Goal: Book appointment/travel/reservation

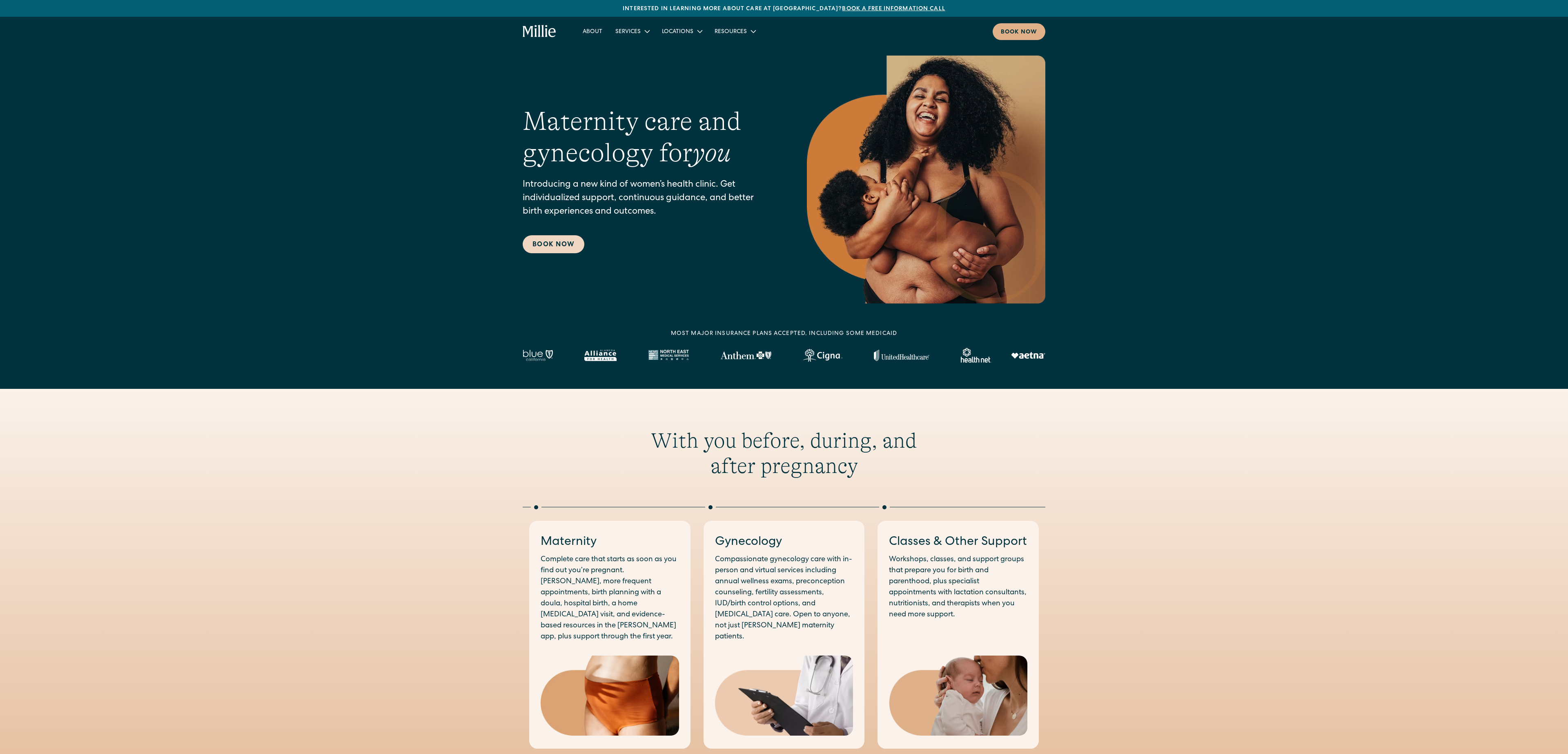
click at [562, 245] on link "Book Now" at bounding box center [553, 244] width 61 height 18
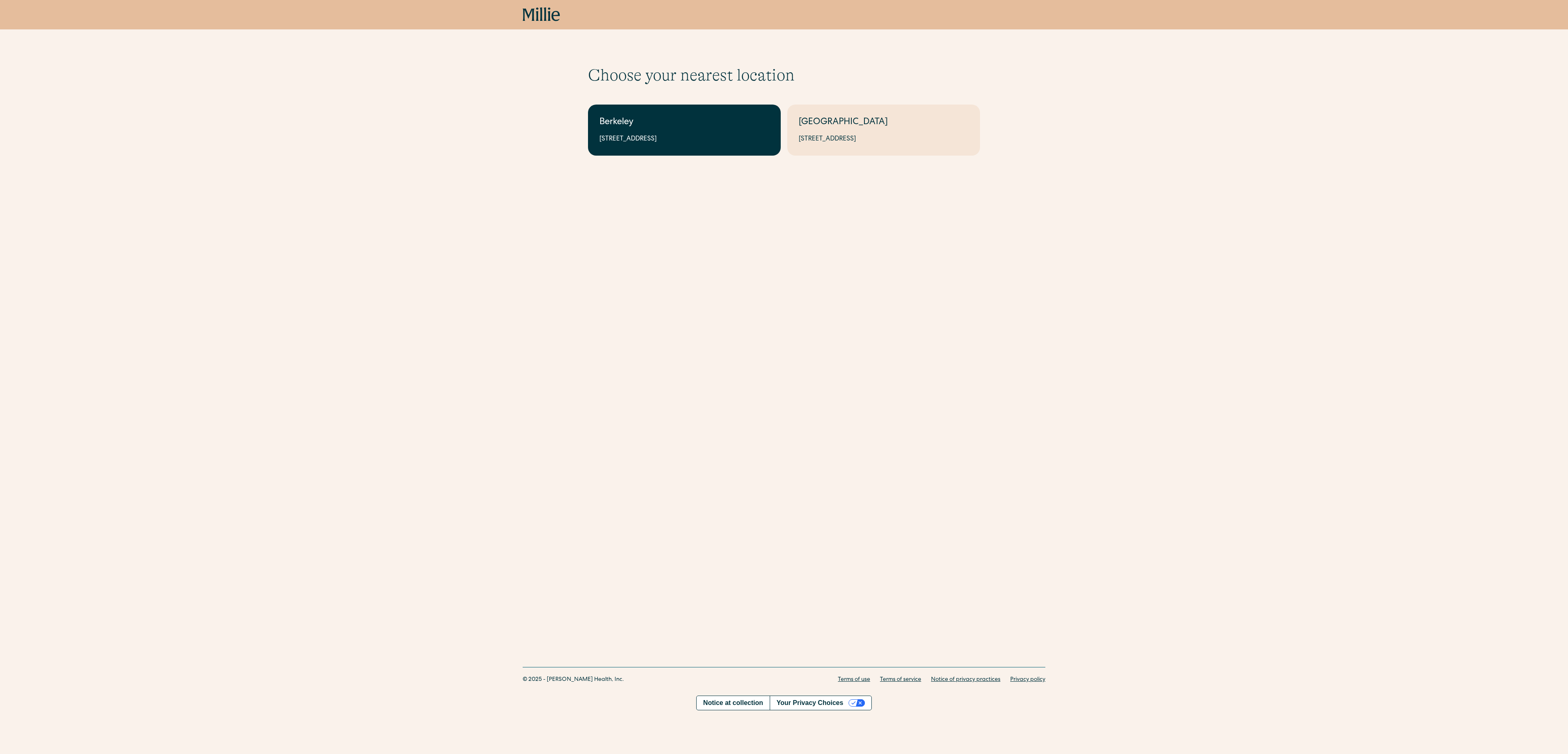
click at [699, 128] on div "Berkeley" at bounding box center [684, 123] width 170 height 13
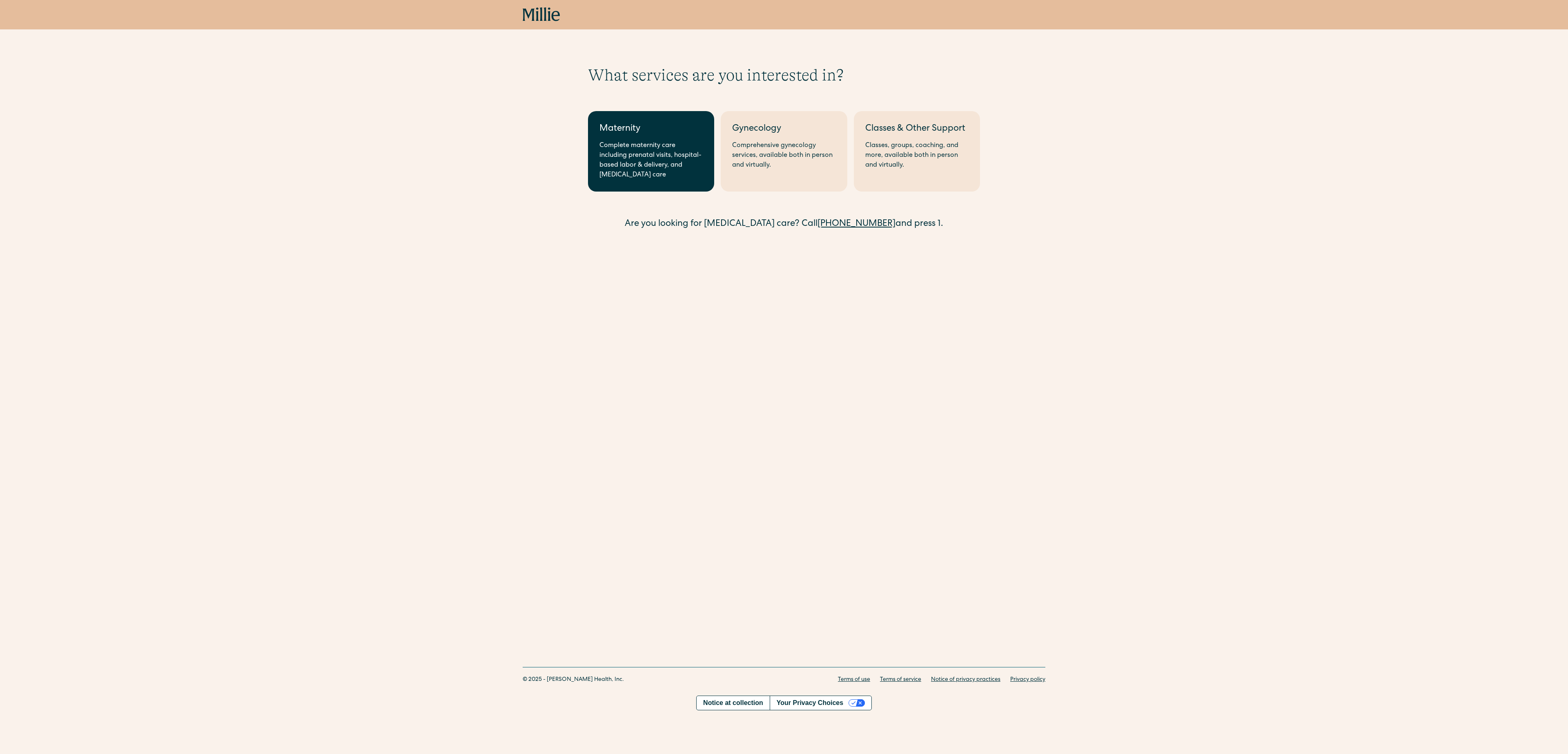
click at [662, 148] on div "Complete maternity care including prenatal visits, hospital-based labor & deliv…" at bounding box center [651, 160] width 103 height 39
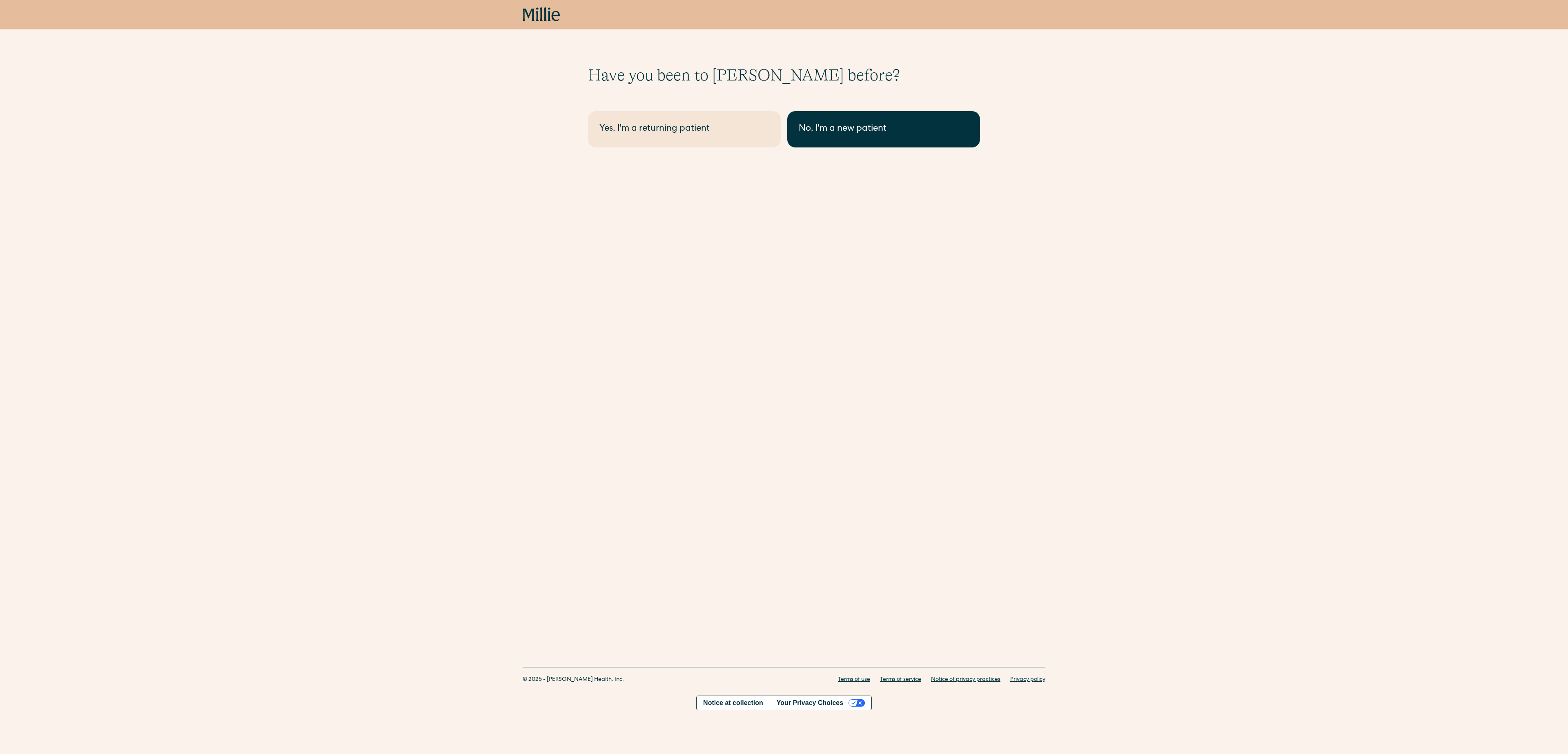
click at [863, 133] on div "No, I'm a new patient" at bounding box center [883, 129] width 170 height 13
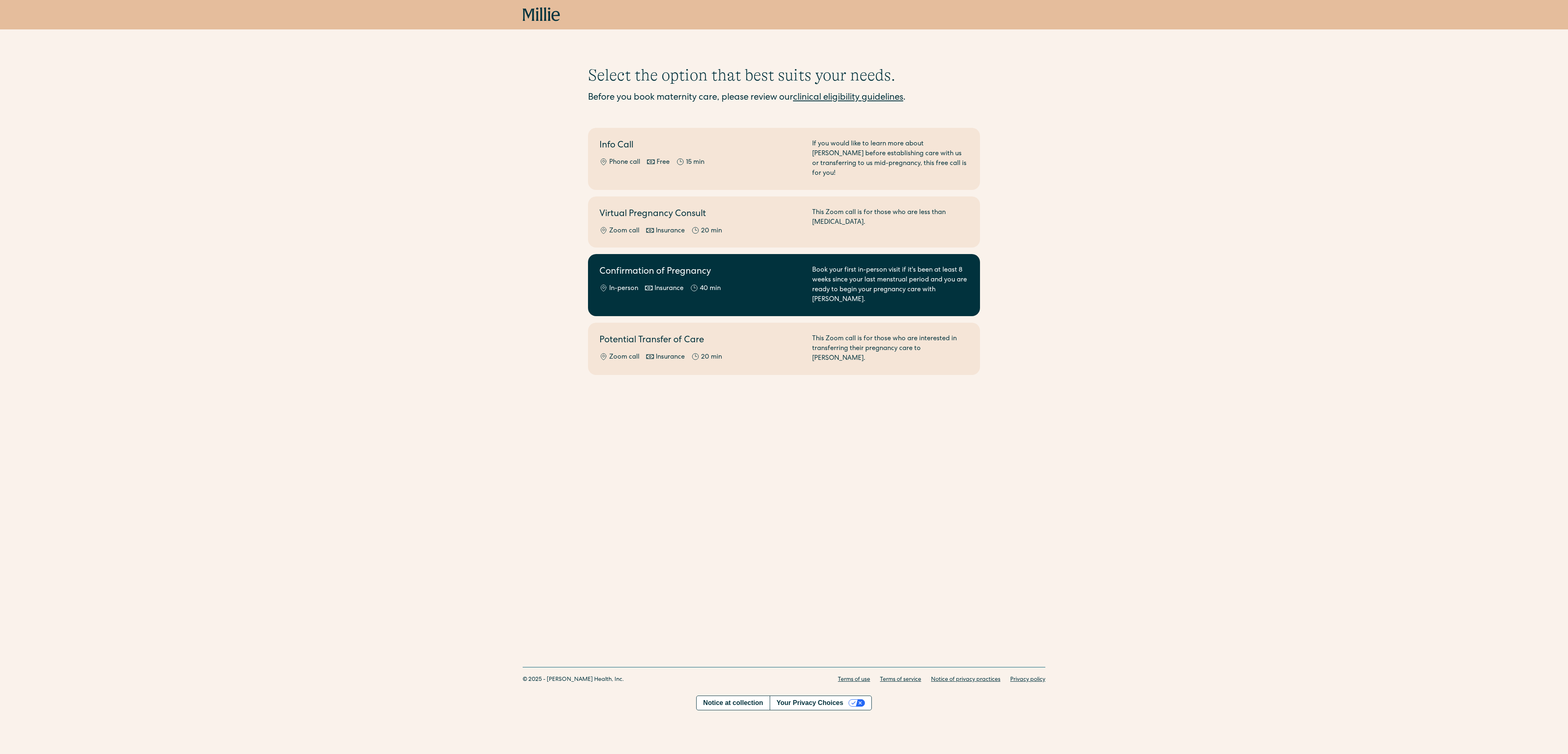
click at [635, 266] on h2 "Confirmation of Pregnancy" at bounding box center [701, 272] width 203 height 13
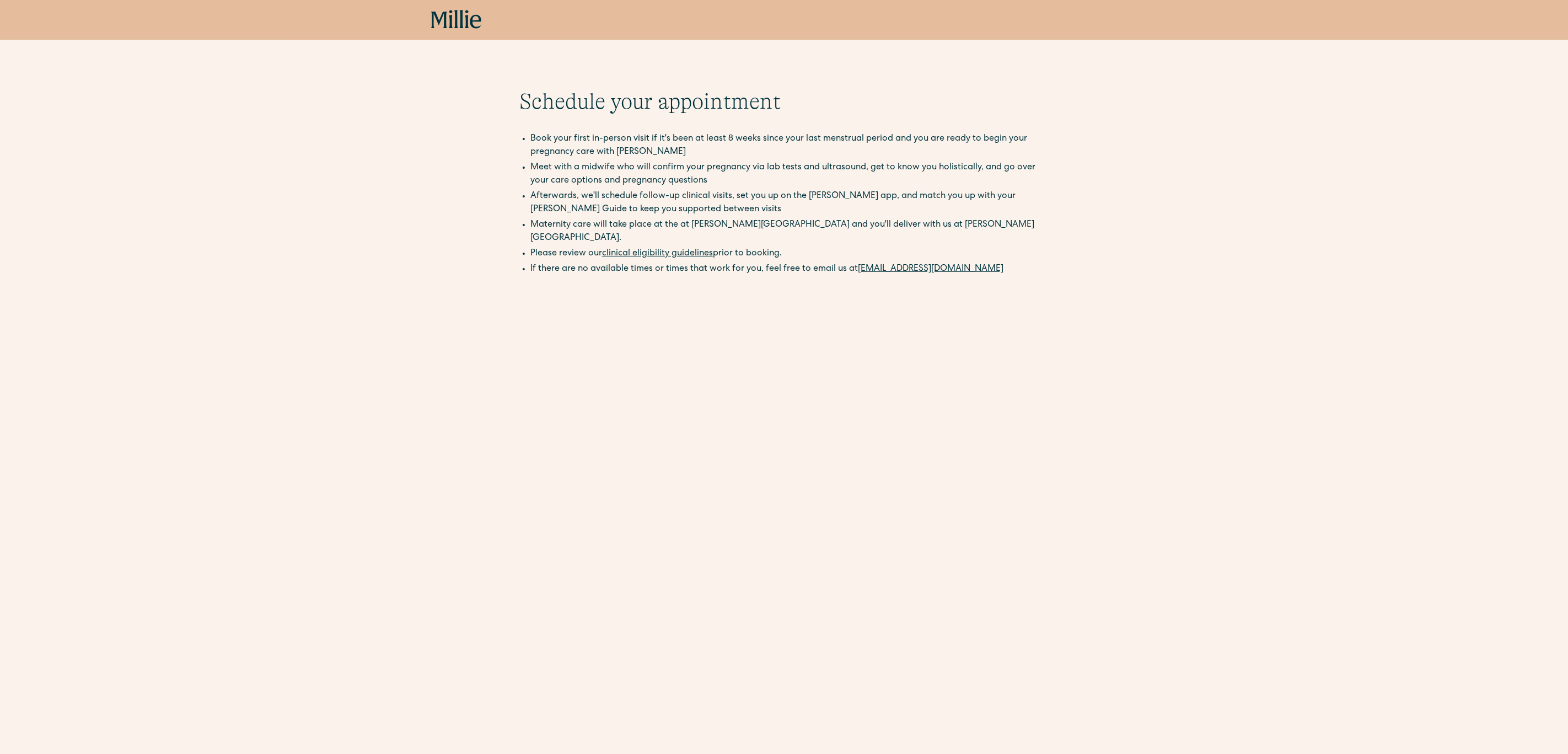
click at [606, 262] on li "If there are no available times or times that work for you, feel free to email …" at bounding box center [789, 269] width 519 height 13
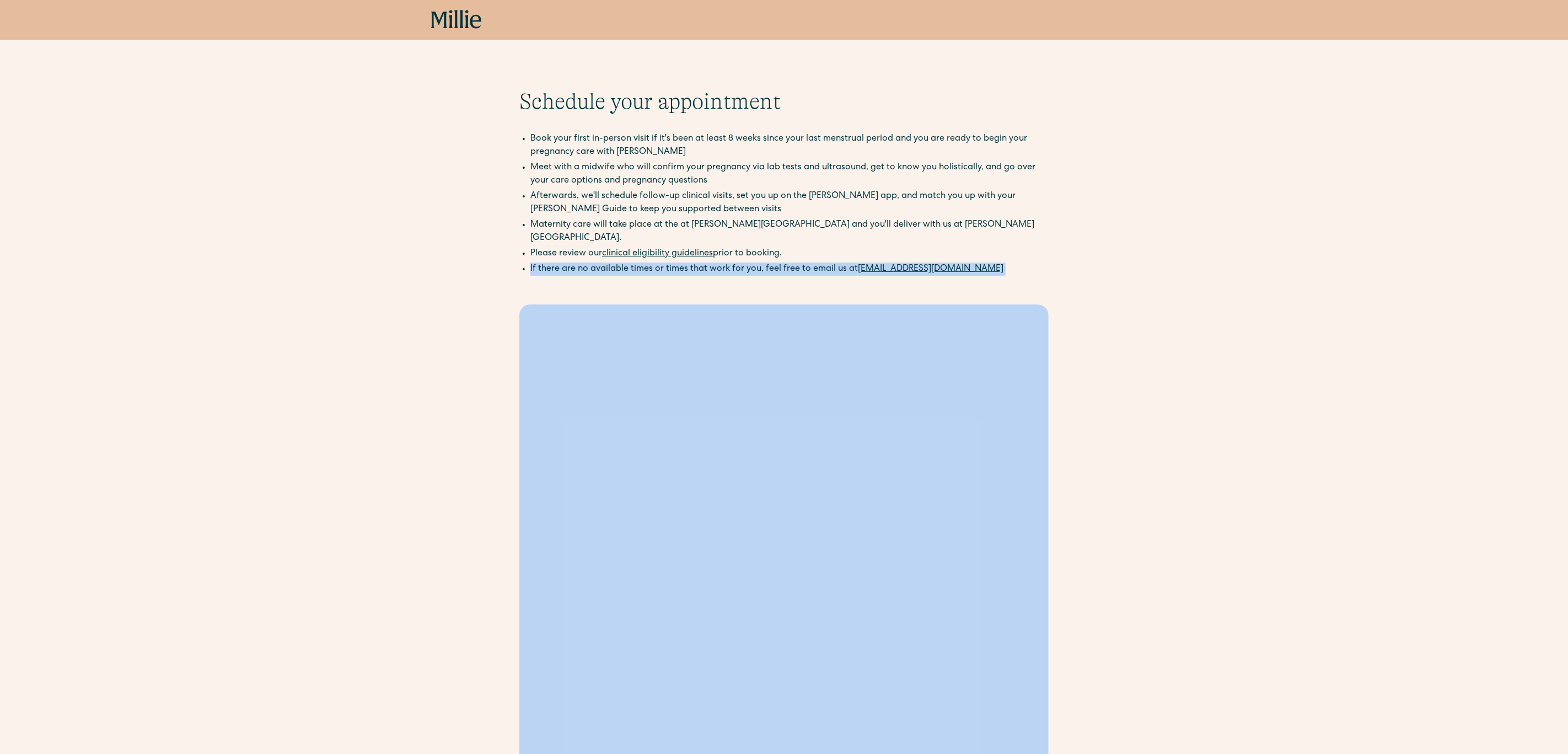
click at [606, 262] on li "If there are no available times or times that work for you, feel free to email …" at bounding box center [789, 269] width 519 height 13
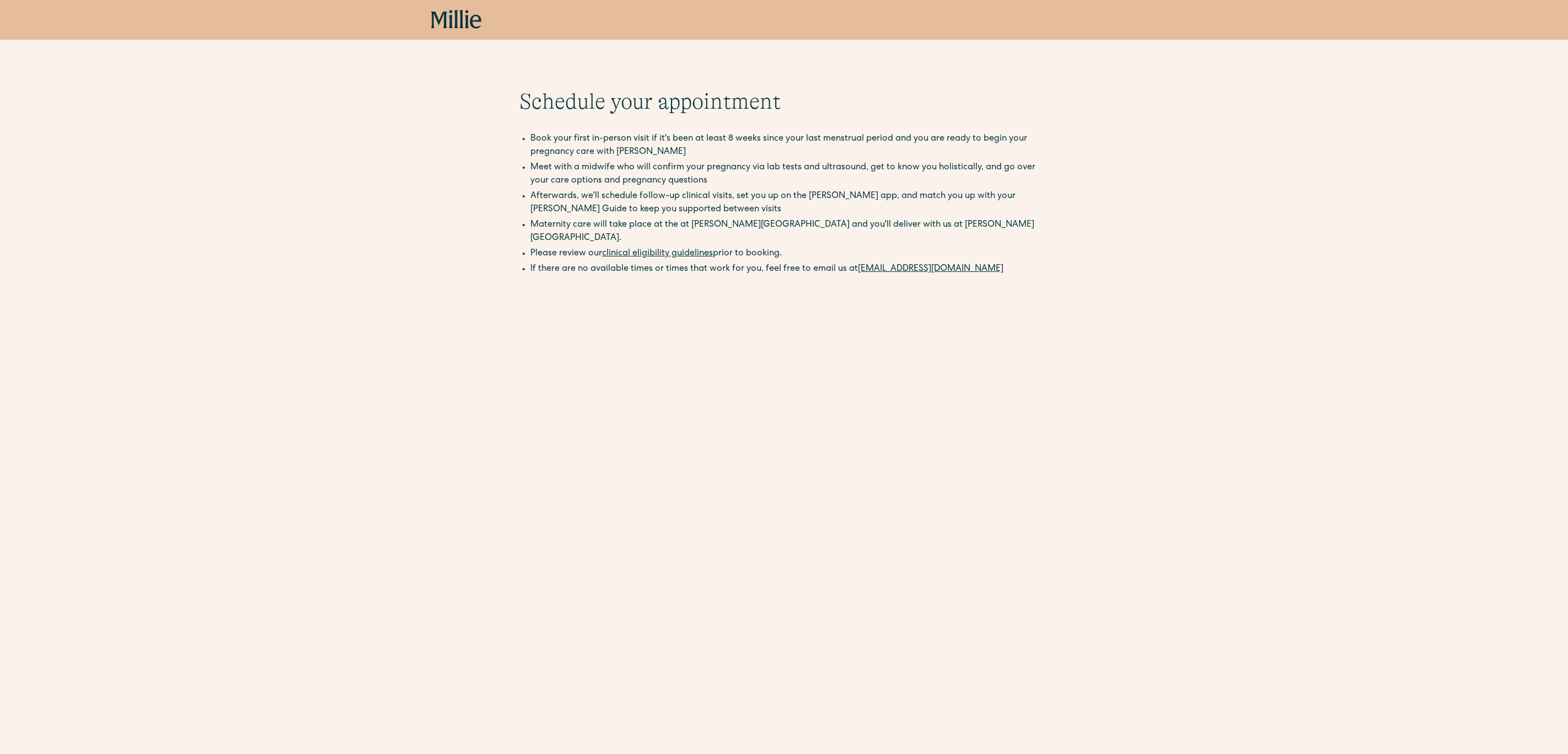
click at [548, 262] on li "If there are no available times or times that work for you, feel free to email …" at bounding box center [789, 269] width 519 height 13
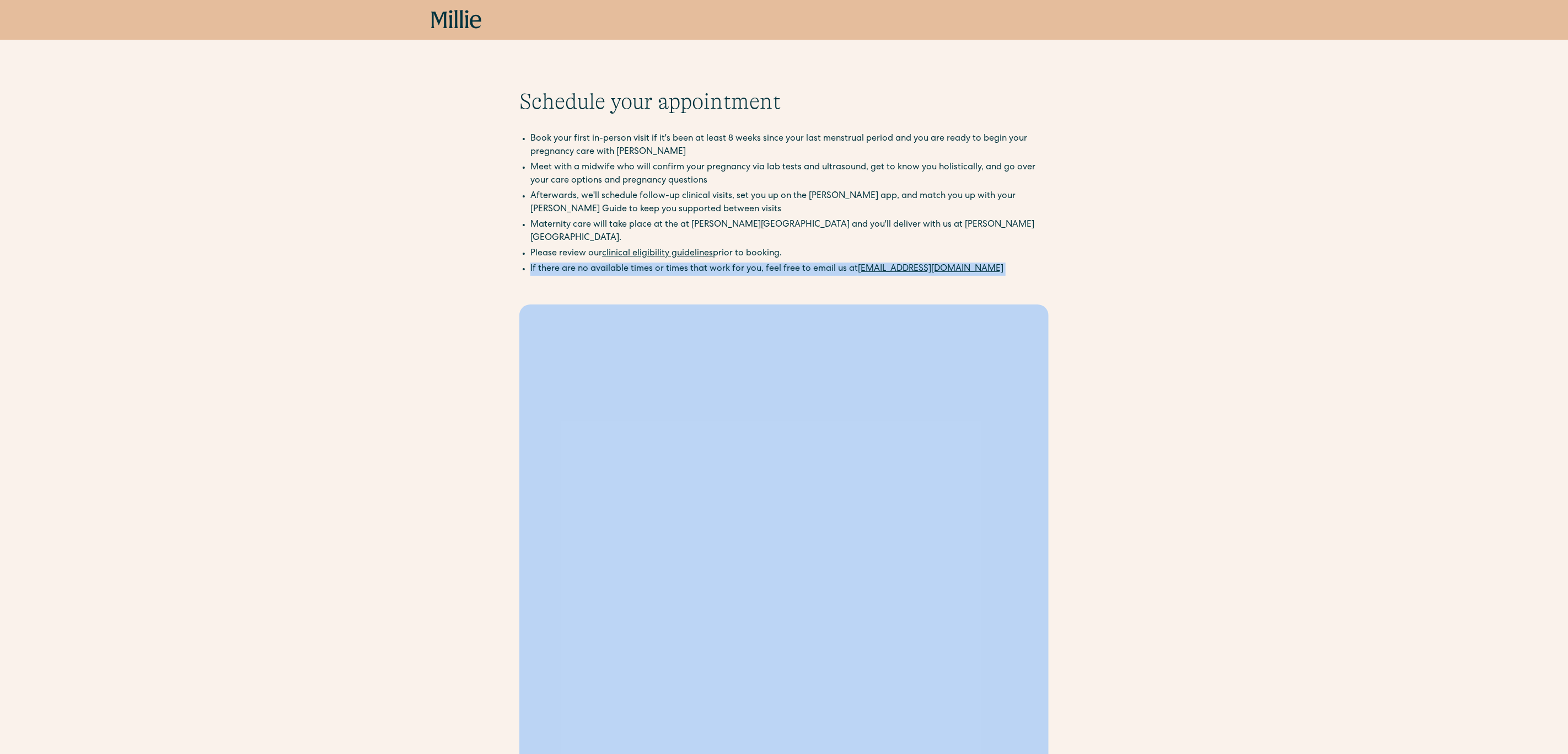
click at [548, 262] on li "If there are no available times or times that work for you, feel free to email …" at bounding box center [789, 269] width 519 height 13
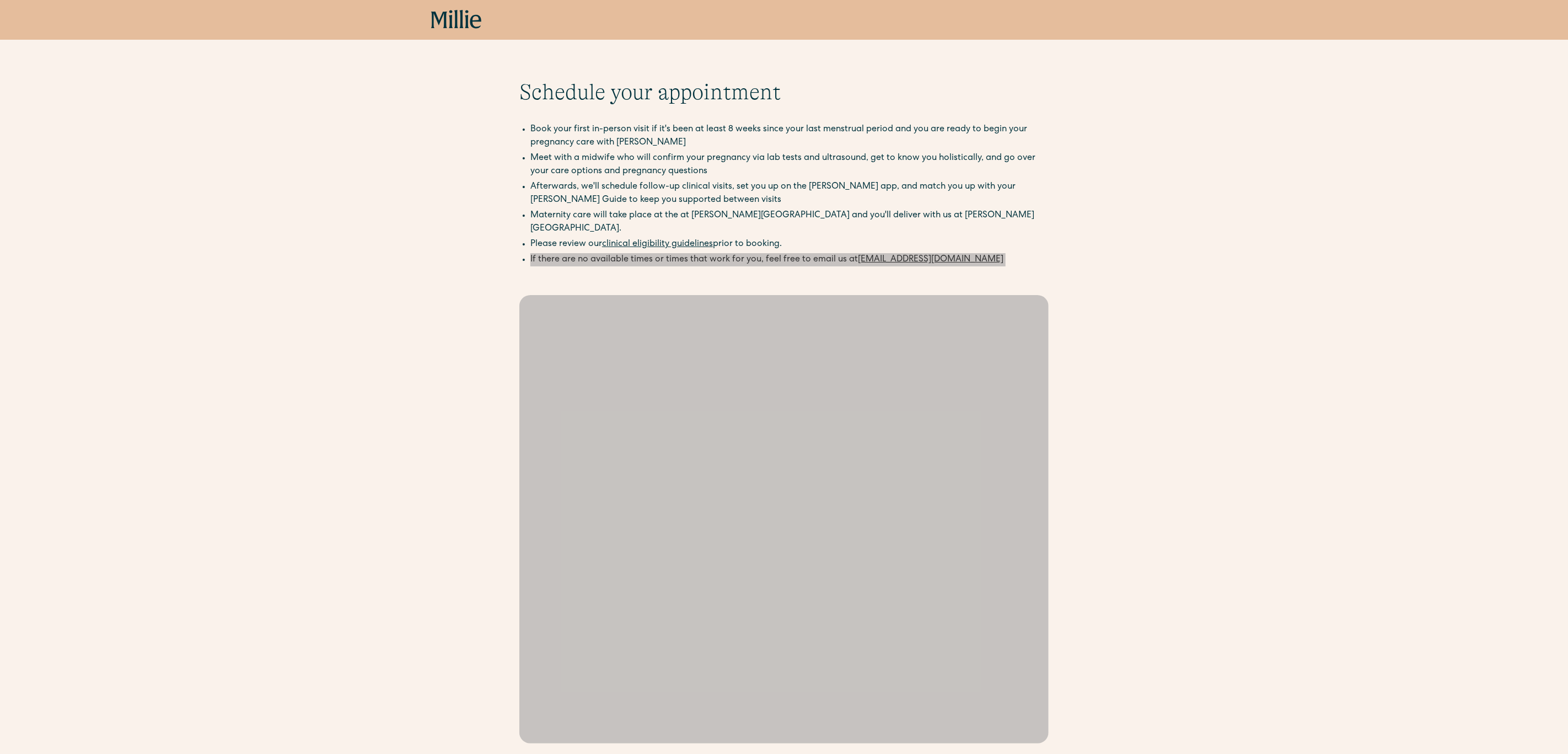
scroll to position [12, 0]
click at [588, 250] on li "If there are no available times or times that work for you, feel free to email …" at bounding box center [789, 257] width 519 height 13
click at [588, 250] on li "If there are no available times or times that work for you, feel free to email …" at bounding box center [789, 257] width 519 height 13
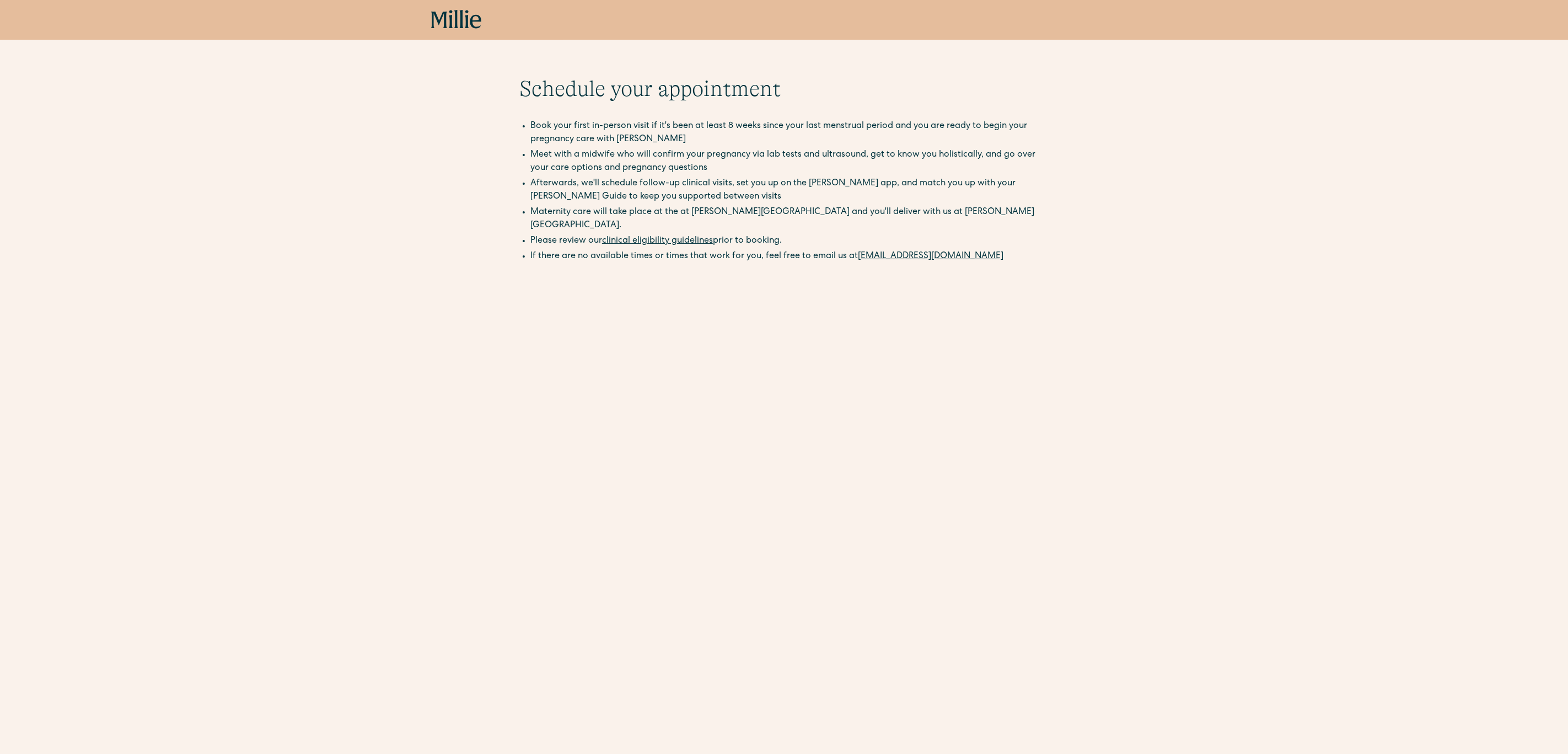
click at [588, 250] on li "If there are no available times or times that work for you, feel free to email …" at bounding box center [789, 257] width 519 height 13
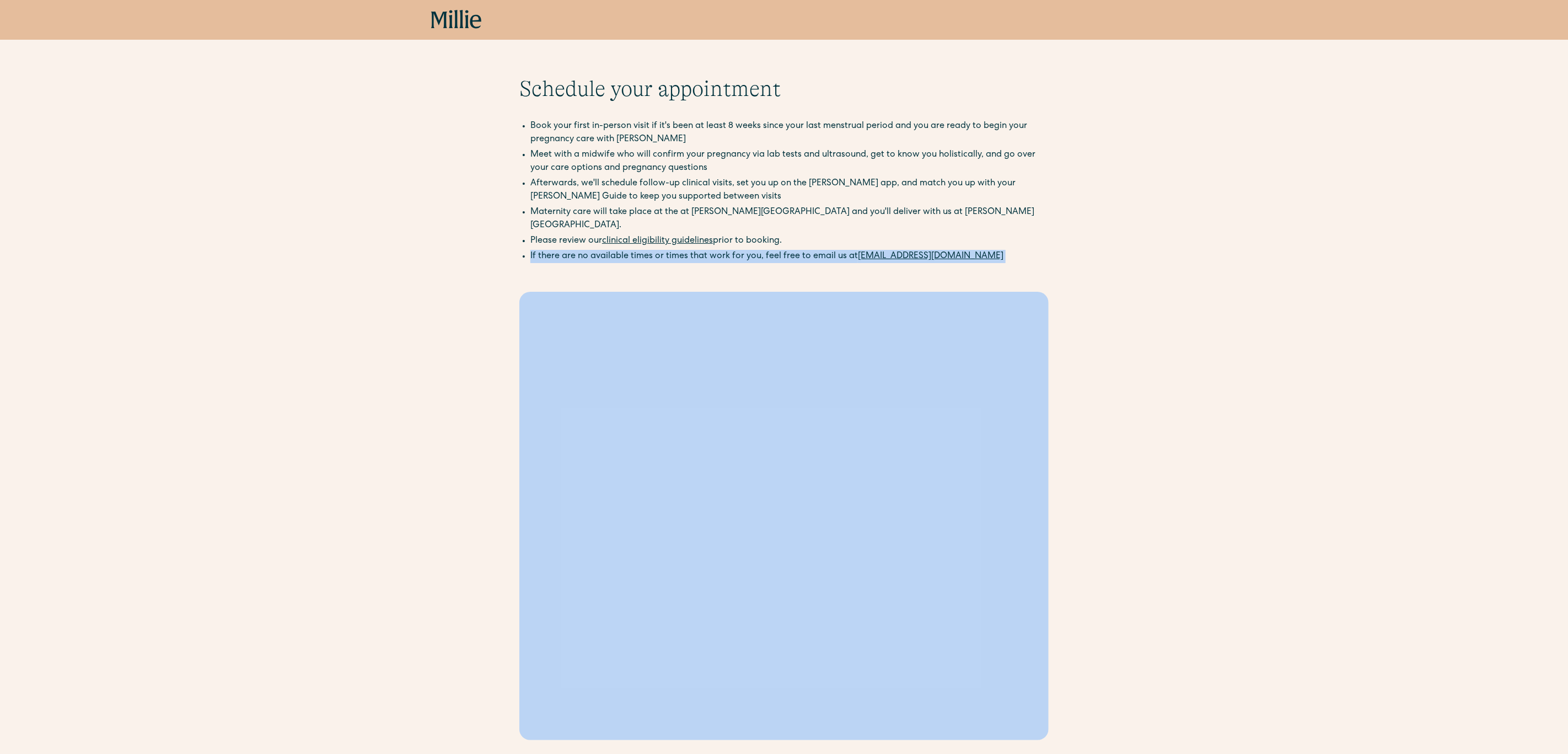
click at [588, 250] on li "If there are no available times or times that work for you, feel free to email …" at bounding box center [789, 257] width 519 height 13
copy div "If there are no available times or times that work for you, feel free to email …"
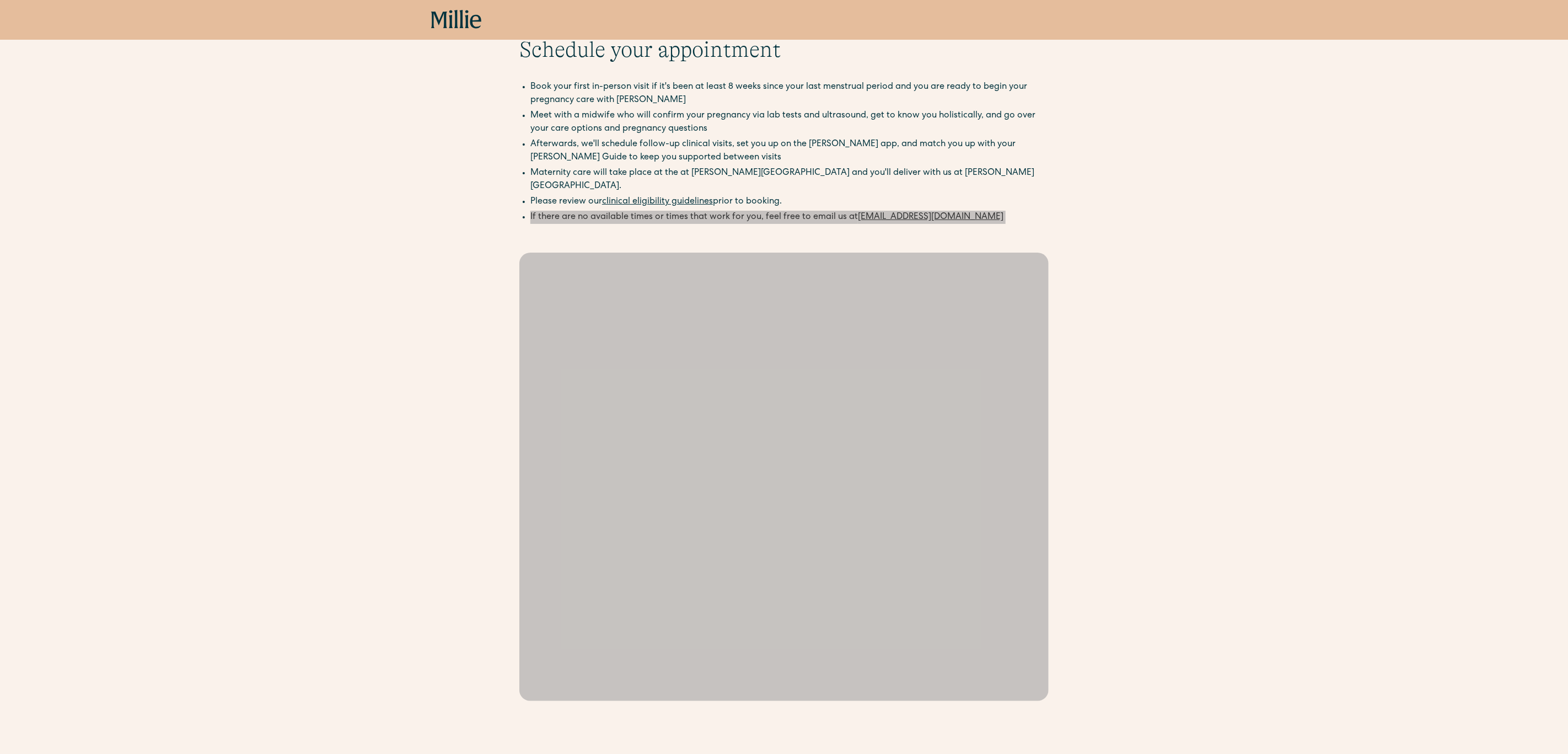
scroll to position [14, 0]
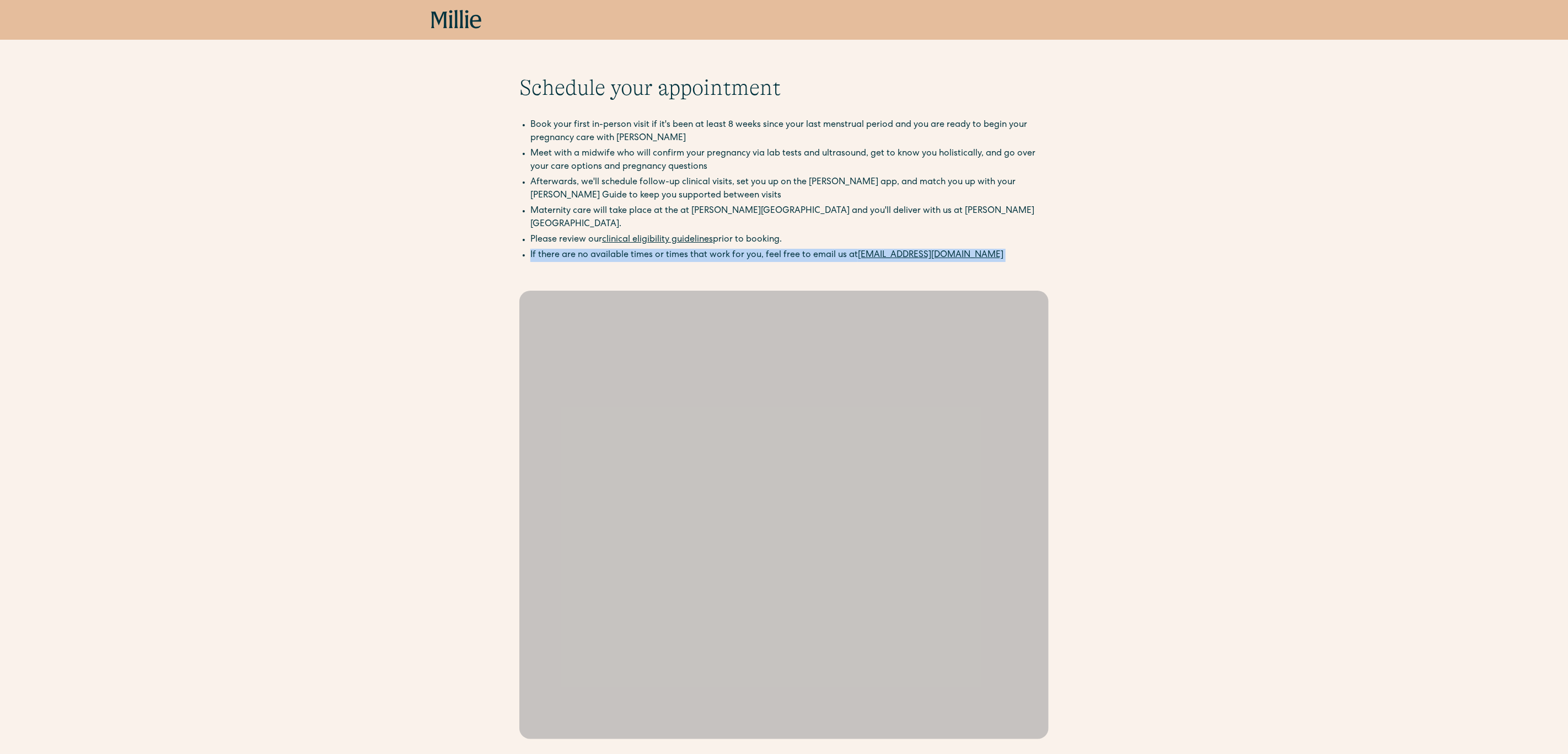
click at [613, 249] on ul "If there are no available times or times that work for you, feel free to email …" at bounding box center [784, 257] width 529 height 16
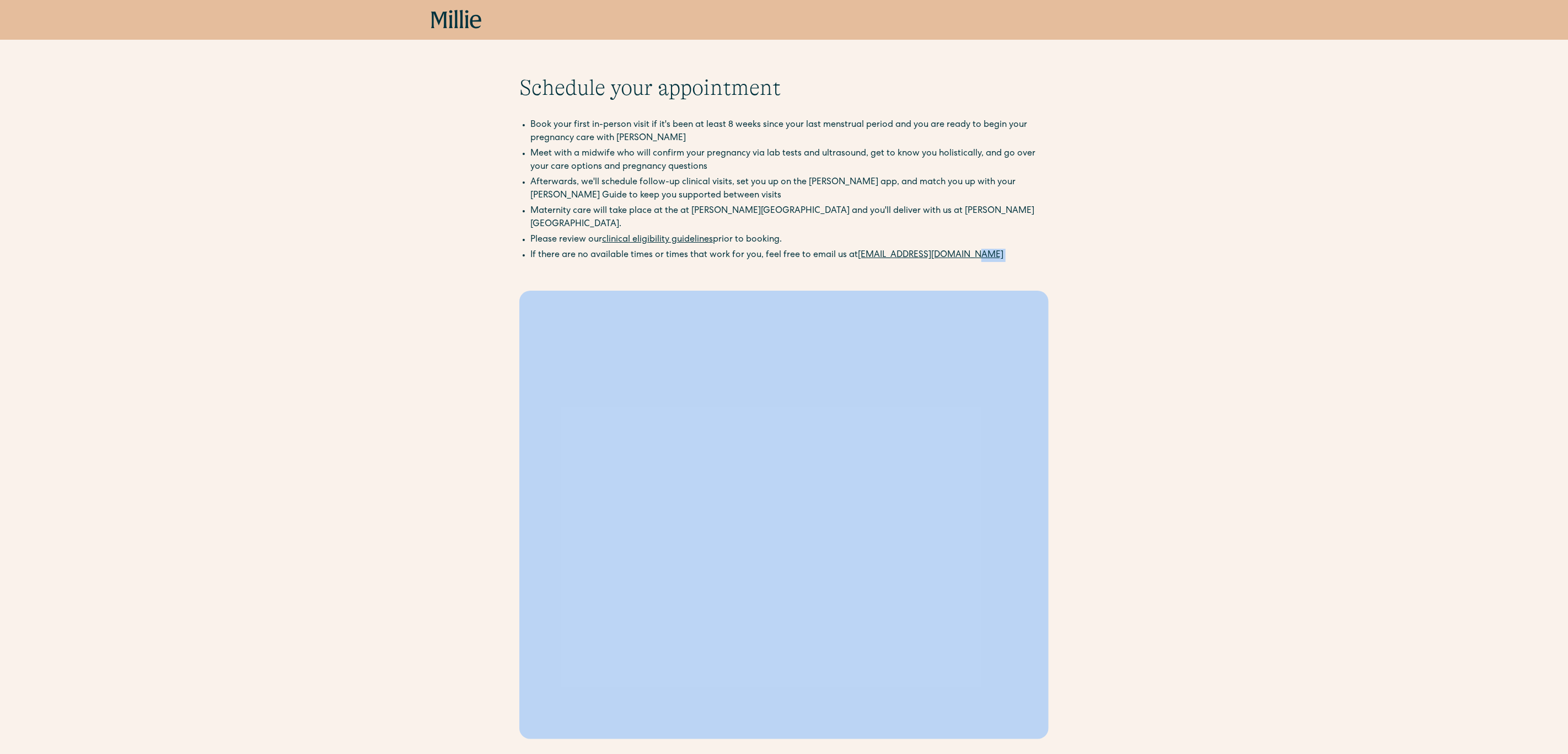
click at [613, 249] on ul "If there are no available times or times that work for you, feel free to email …" at bounding box center [784, 257] width 529 height 16
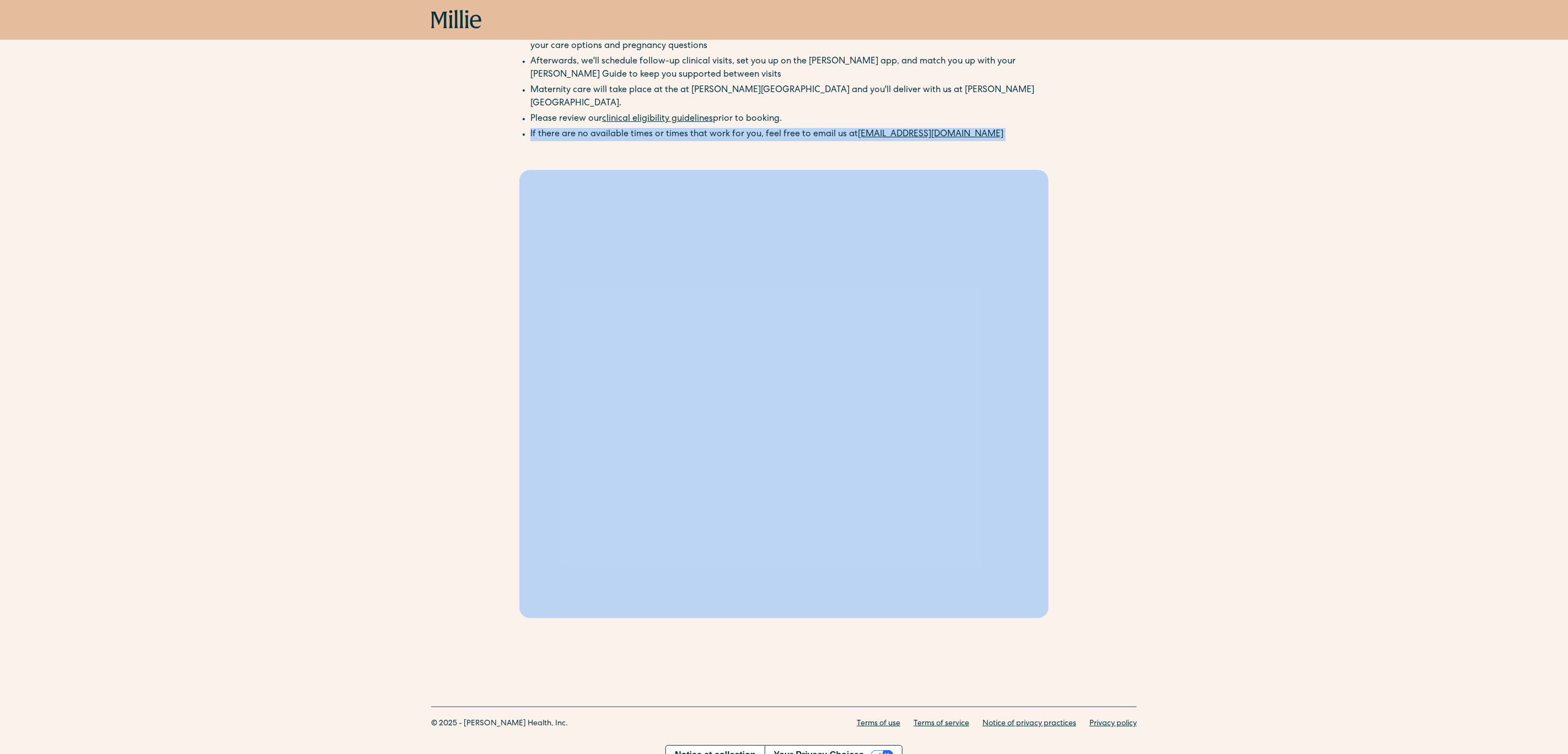
scroll to position [105, 0]
